Goal: Task Accomplishment & Management: Complete application form

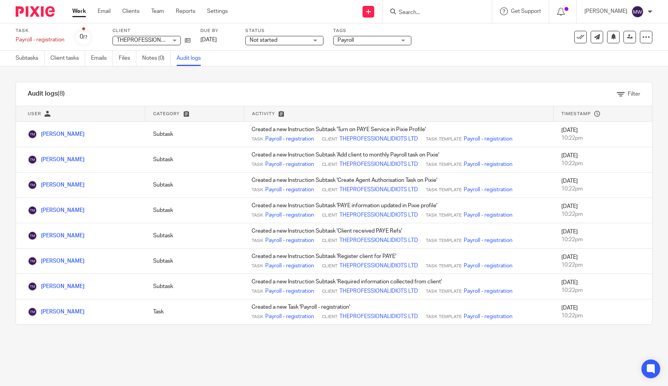
click at [84, 11] on link "Work" at bounding box center [79, 11] width 14 height 8
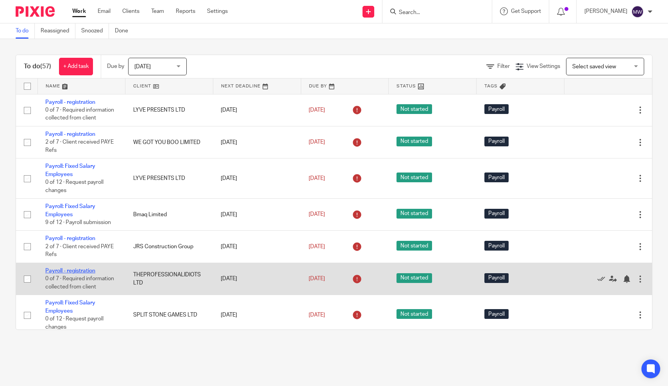
click at [61, 272] on link "Payroll - registration" at bounding box center [70, 270] width 50 height 5
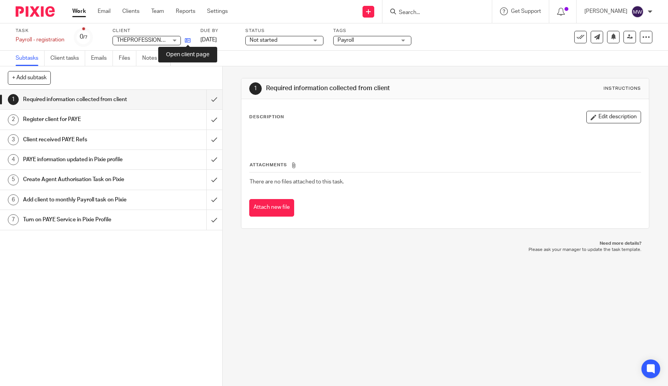
click at [188, 39] on icon at bounding box center [188, 41] width 6 height 6
click at [213, 98] on input "submit" at bounding box center [111, 100] width 222 height 20
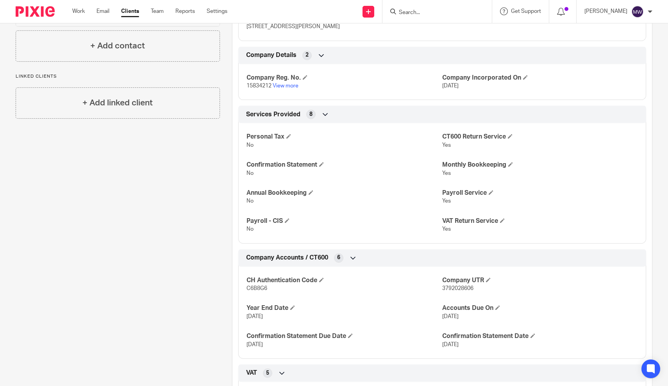
scroll to position [293, 0]
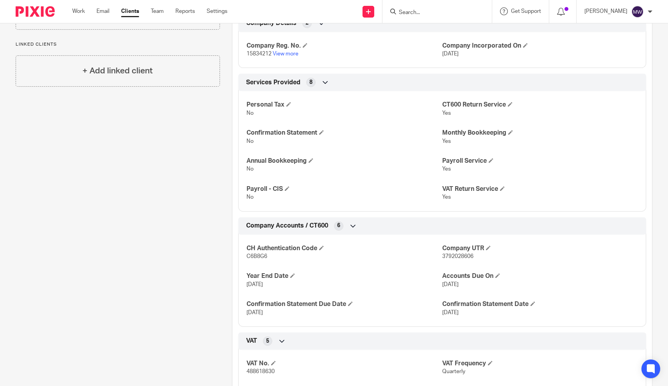
click at [458, 254] on span "3792028606" at bounding box center [457, 256] width 31 height 5
copy span "3792028606"
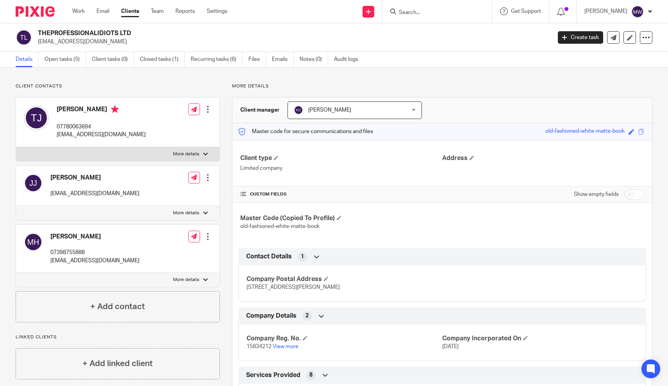
scroll to position [0, 0]
click at [288, 346] on link "View more" at bounding box center [286, 346] width 26 height 5
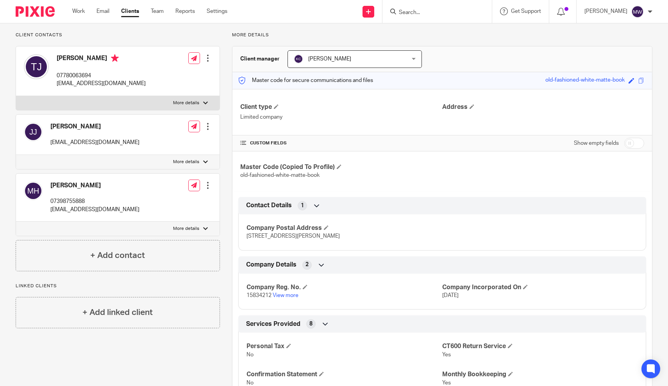
scroll to position [60, 0]
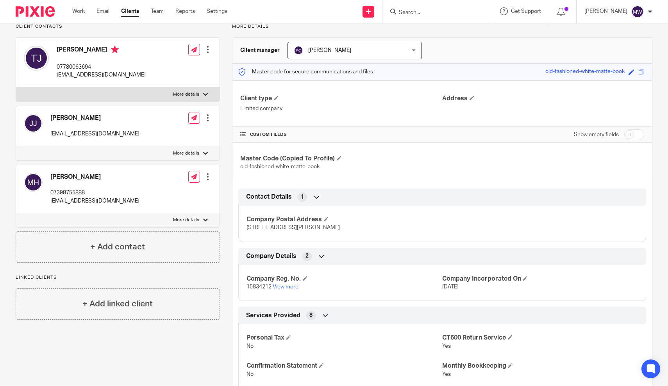
click at [185, 96] on p "More details" at bounding box center [186, 94] width 26 height 6
click at [16, 88] on input "More details" at bounding box center [16, 87] width 0 height 0
checkbox input "true"
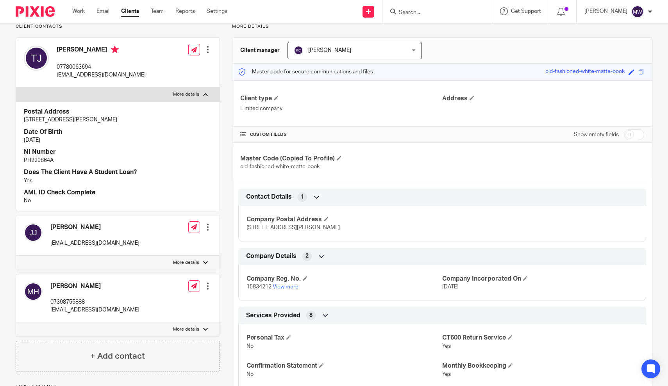
click at [184, 262] on p "More details" at bounding box center [186, 263] width 26 height 6
click at [16, 256] on input "More details" at bounding box center [16, 256] width 0 height 0
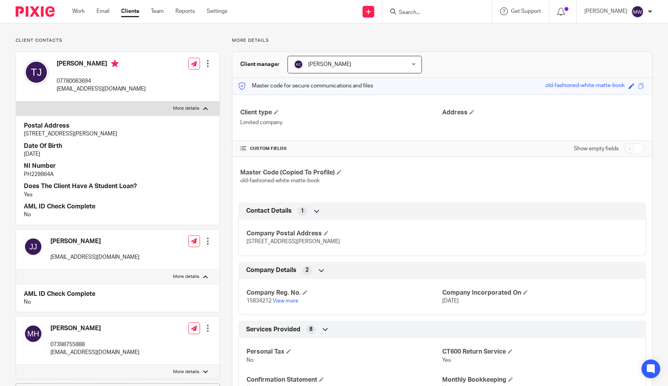
scroll to position [29, 0]
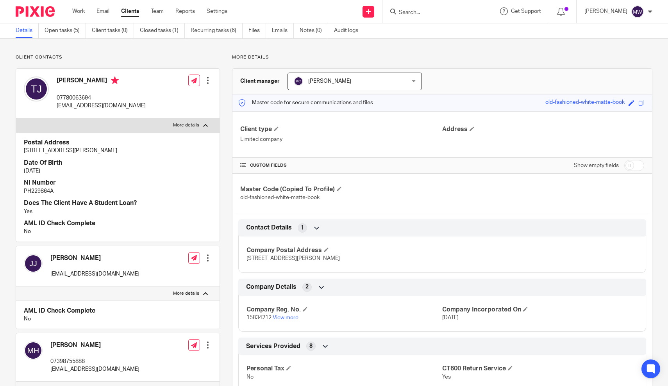
click at [46, 188] on p "PH229864A" at bounding box center [118, 192] width 188 height 8
copy p "PH229864A"
click at [191, 291] on p "More details" at bounding box center [186, 294] width 26 height 6
click at [16, 287] on input "More details" at bounding box center [16, 286] width 0 height 0
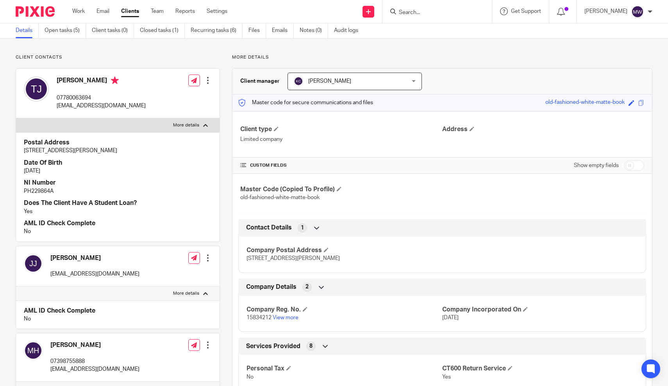
checkbox input "false"
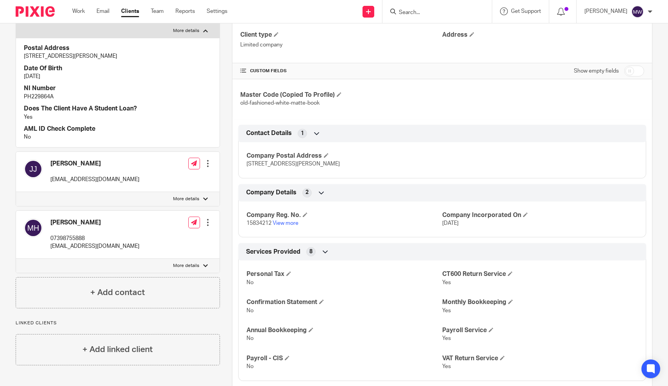
scroll to position [143, 0]
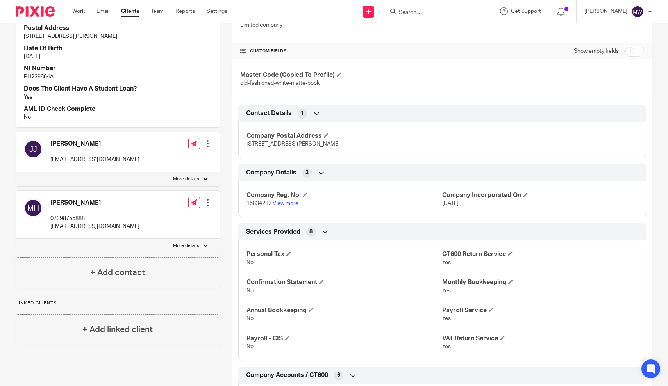
click at [198, 244] on p "More details" at bounding box center [186, 246] width 26 height 6
click at [16, 239] on input "More details" at bounding box center [16, 239] width 0 height 0
checkbox input "true"
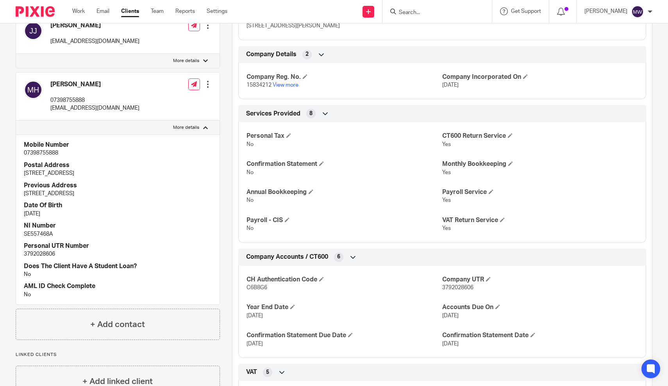
scroll to position [264, 0]
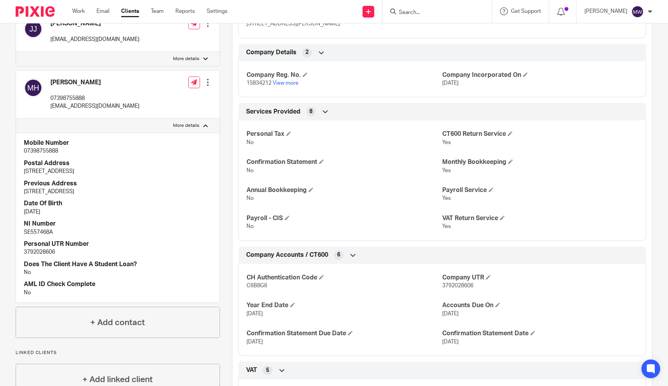
click at [37, 229] on p "SE557468A" at bounding box center [118, 233] width 188 height 8
copy p "SE557468A"
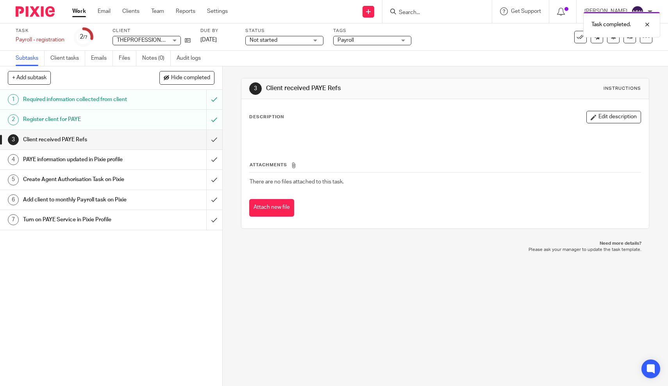
click at [79, 11] on link "Work" at bounding box center [79, 11] width 14 height 8
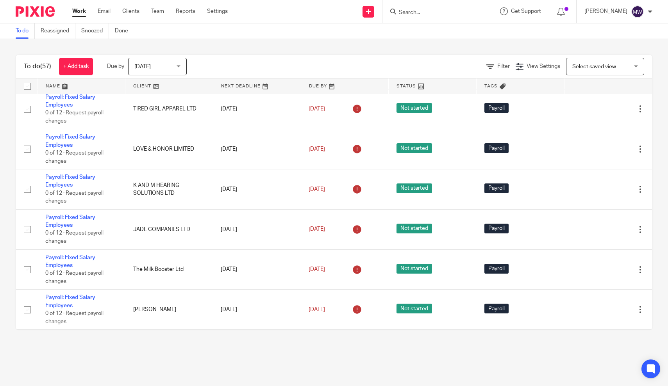
scroll to position [2037, 0]
click at [434, 11] on input "Search" at bounding box center [433, 12] width 70 height 7
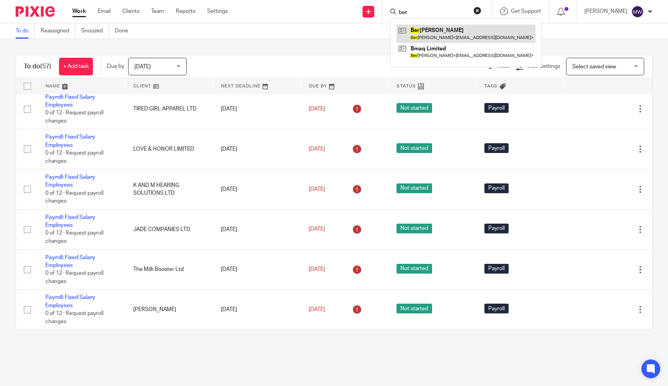
type input "ber"
click at [443, 33] on link at bounding box center [466, 34] width 139 height 18
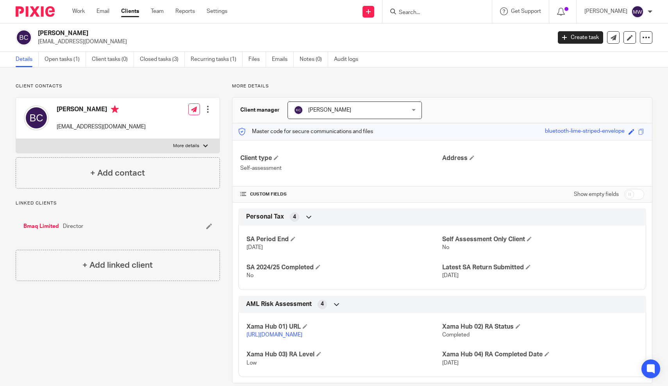
click at [189, 142] on label "More details" at bounding box center [118, 146] width 204 height 14
click at [16, 139] on input "More details" at bounding box center [16, 139] width 0 height 0
checkbox input "true"
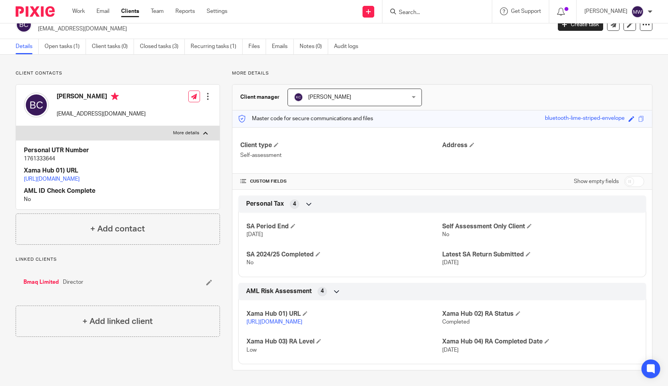
scroll to position [19, 0]
